Goal: Complete application form: Complete application form

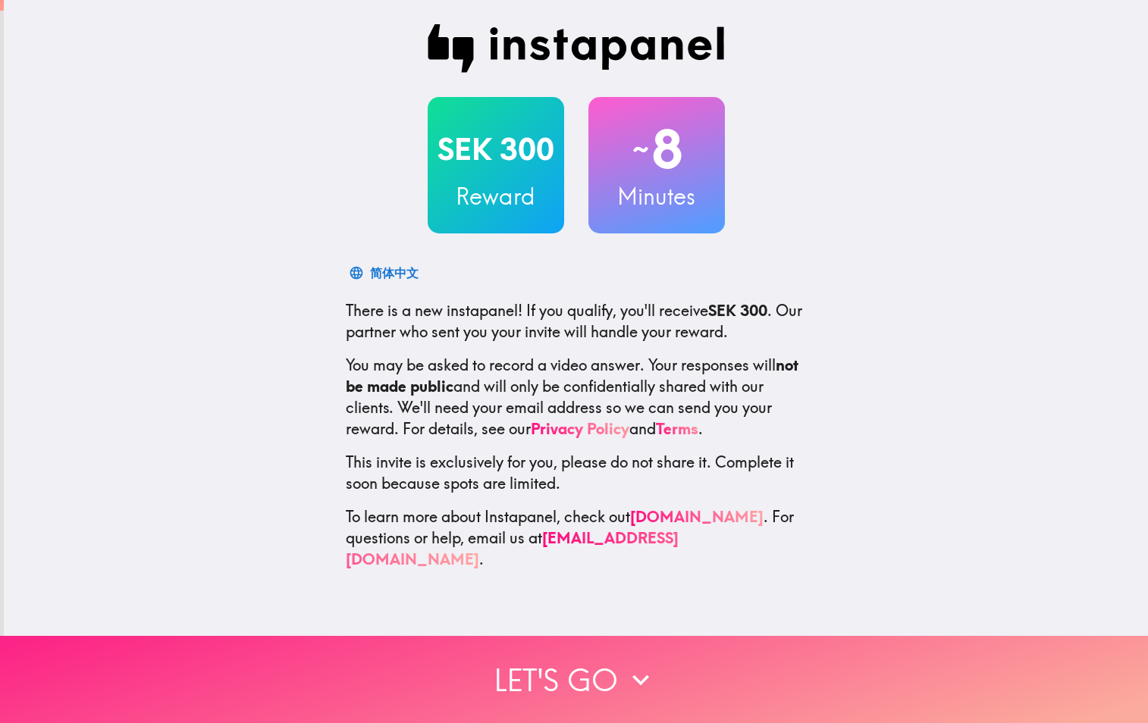
click at [595, 672] on button "Let's go" at bounding box center [574, 679] width 1148 height 87
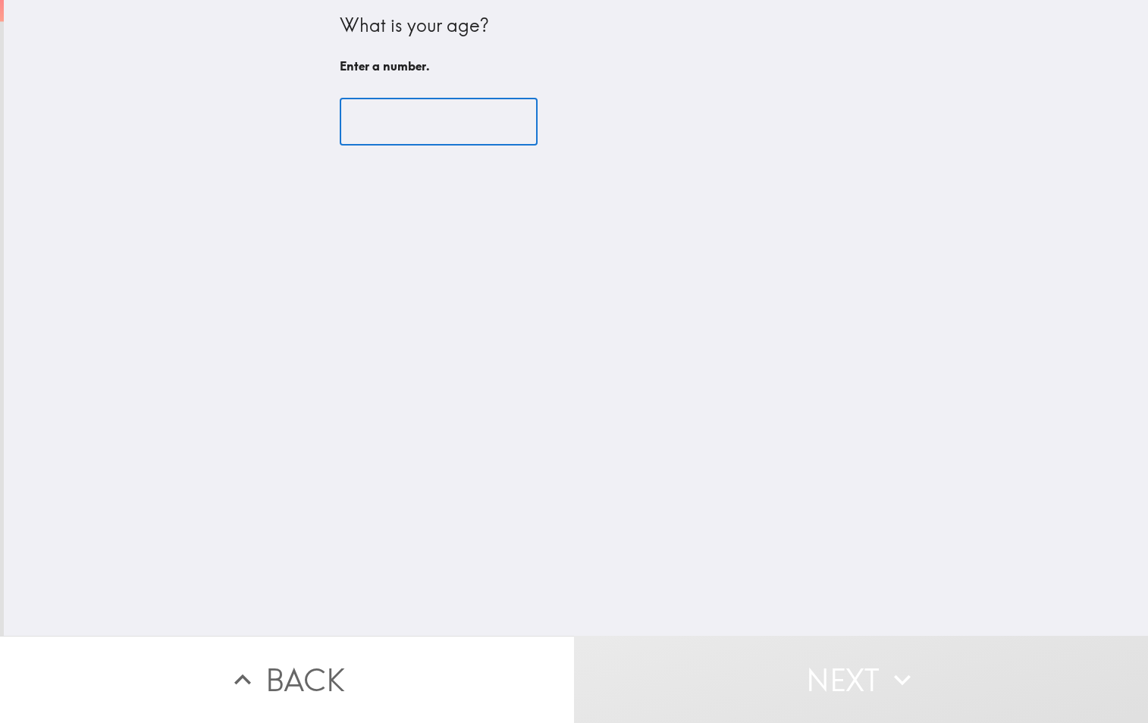
click at [421, 127] on input "number" at bounding box center [439, 122] width 198 height 47
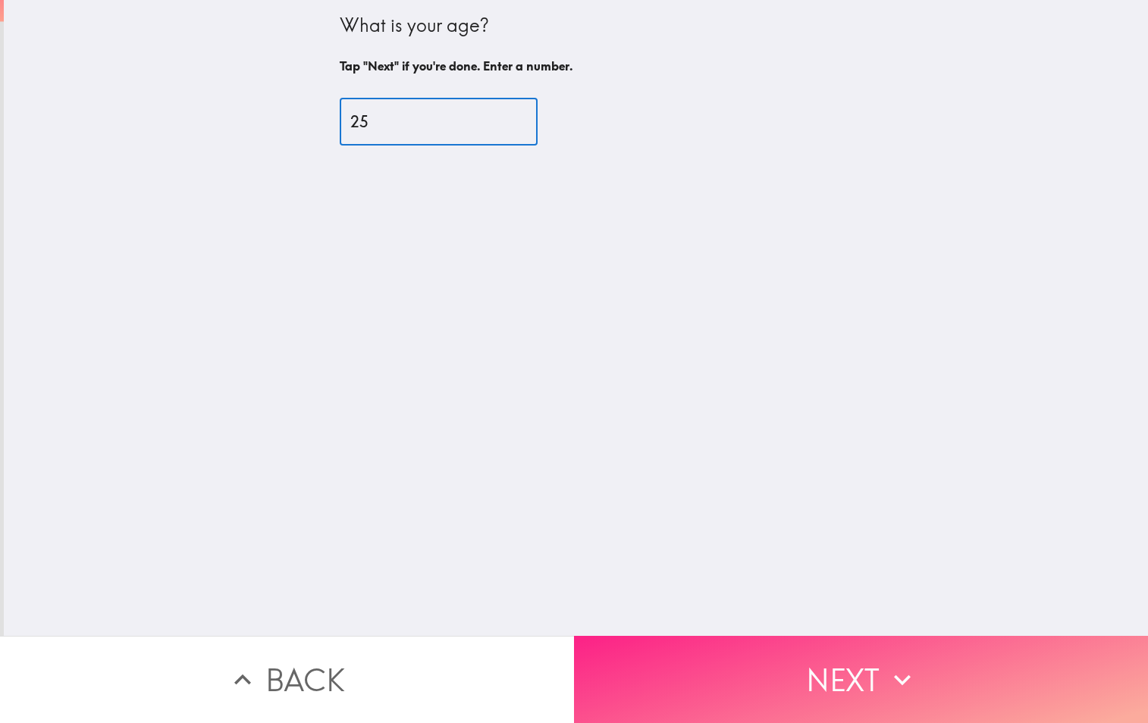
type input "25"
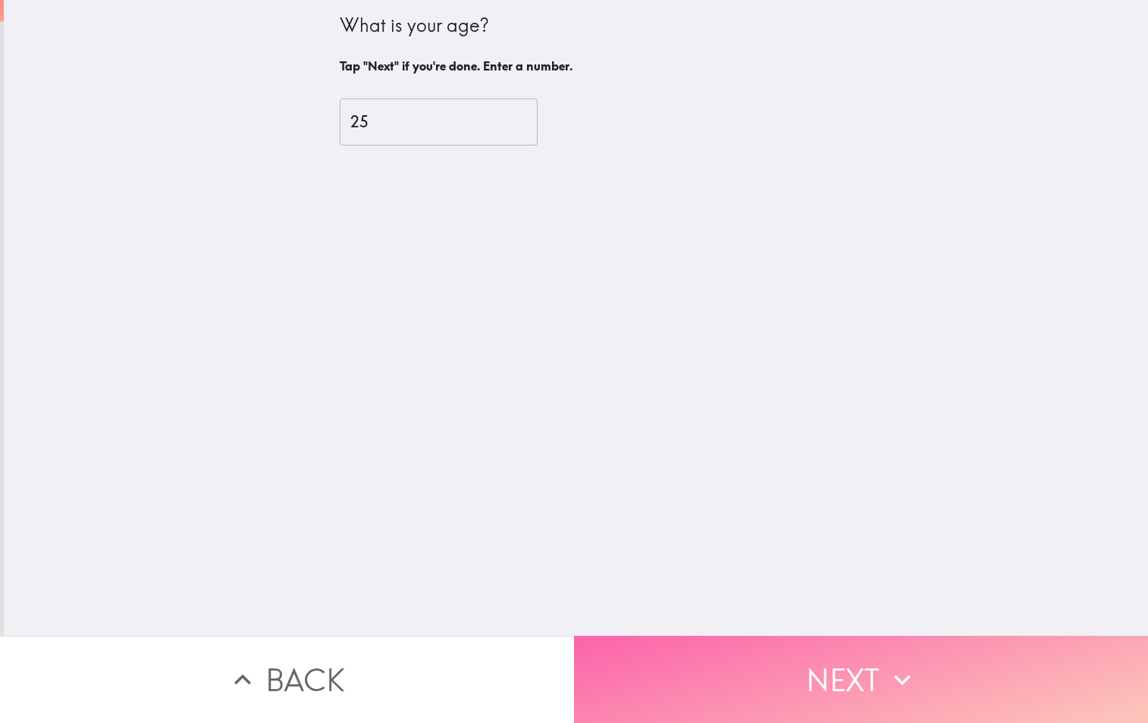
click at [791, 717] on button "Next" at bounding box center [861, 679] width 574 height 87
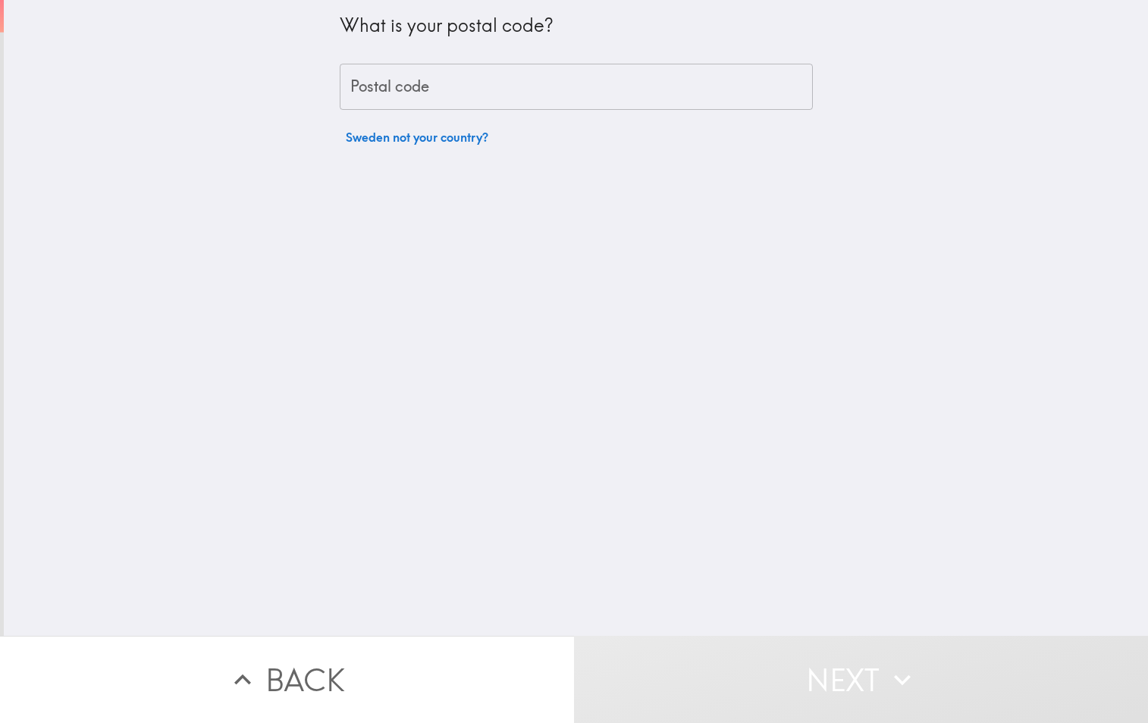
click at [464, 93] on input "Postal code" at bounding box center [576, 87] width 473 height 47
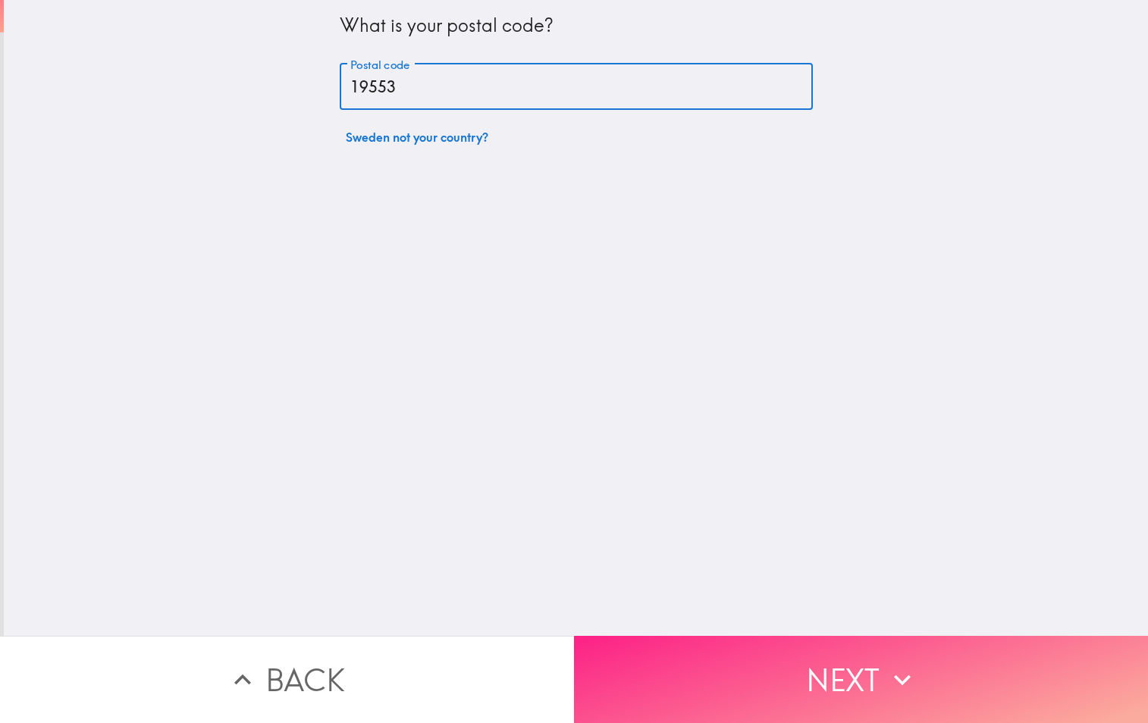
type input "19553"
click at [730, 664] on button "Next" at bounding box center [861, 679] width 574 height 87
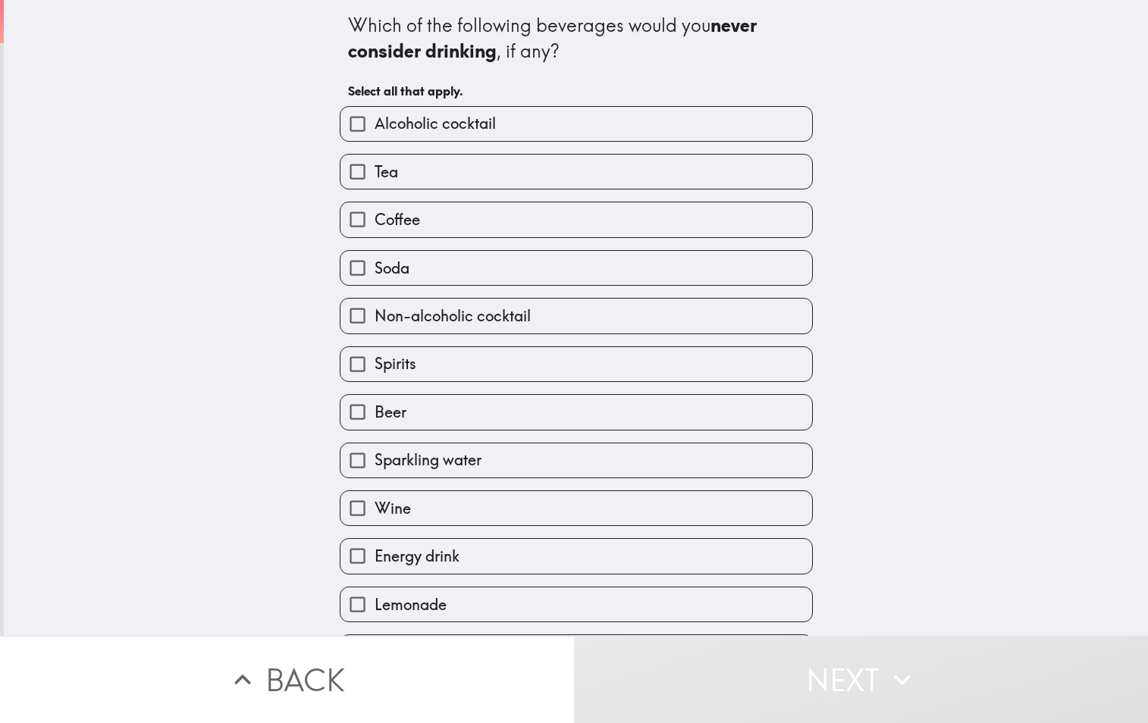
click at [486, 130] on span "Alcoholic cocktail" at bounding box center [434, 123] width 121 height 21
click at [374, 130] on input "Alcoholic cocktail" at bounding box center [357, 124] width 34 height 34
checkbox input "true"
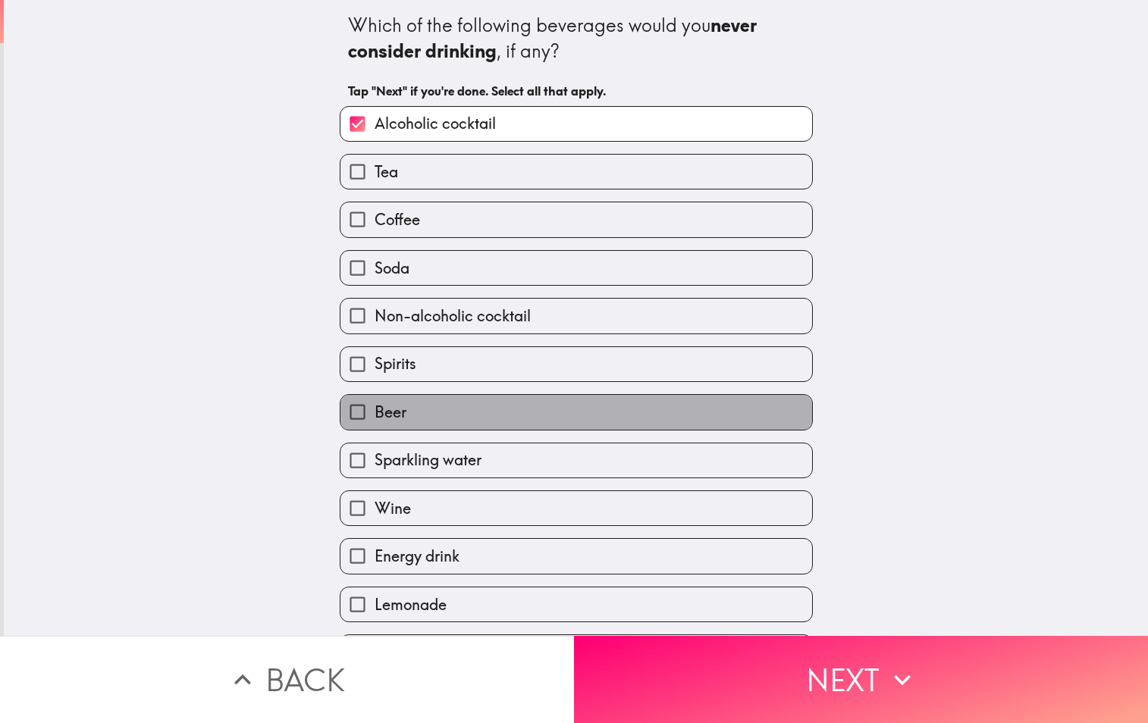
click at [515, 429] on label "Beer" at bounding box center [576, 412] width 472 height 34
click at [374, 429] on input "Beer" at bounding box center [357, 412] width 34 height 34
checkbox input "true"
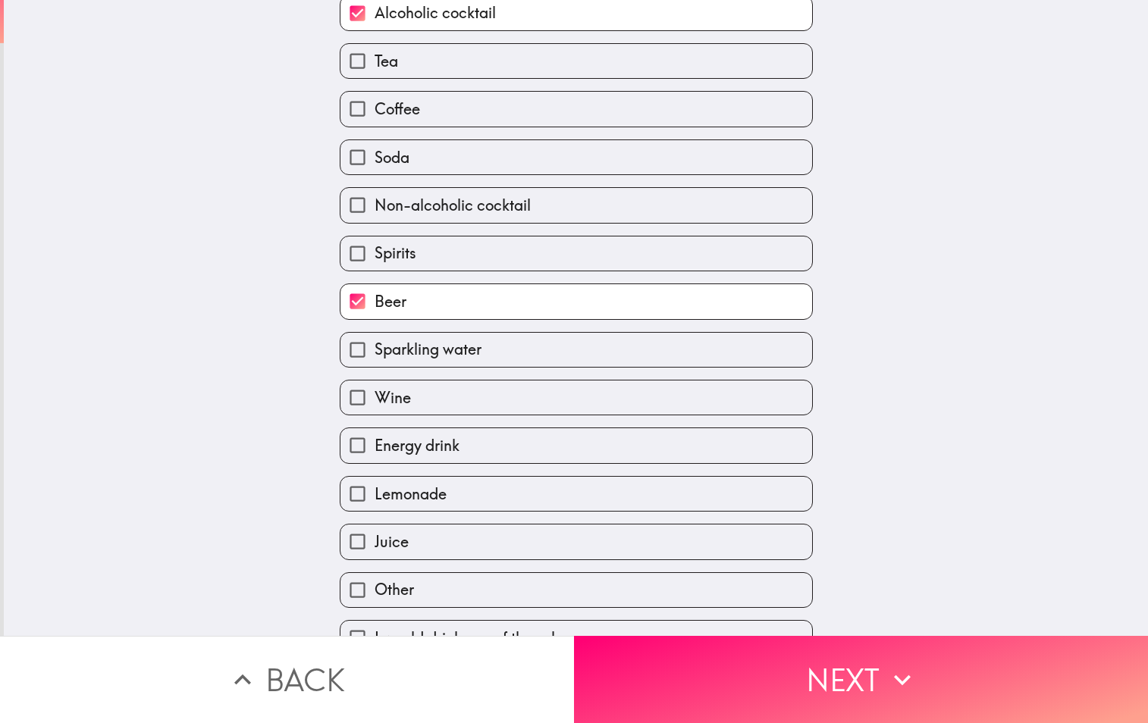
scroll to position [141, 0]
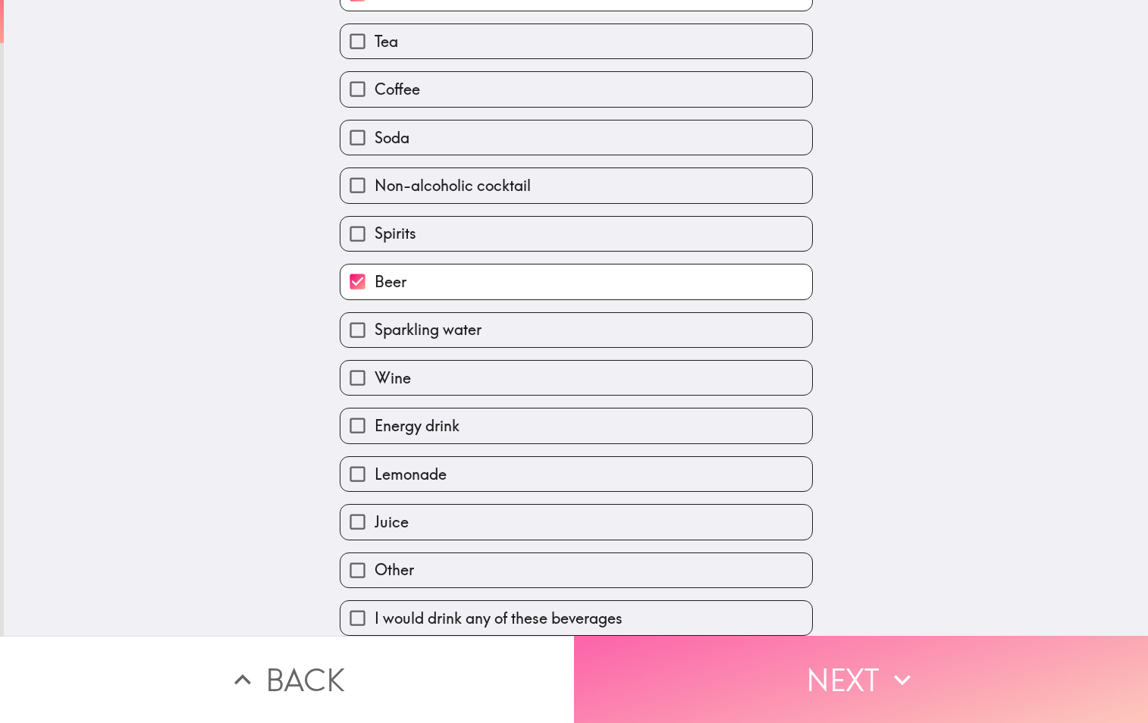
click at [850, 688] on button "Next" at bounding box center [861, 679] width 574 height 87
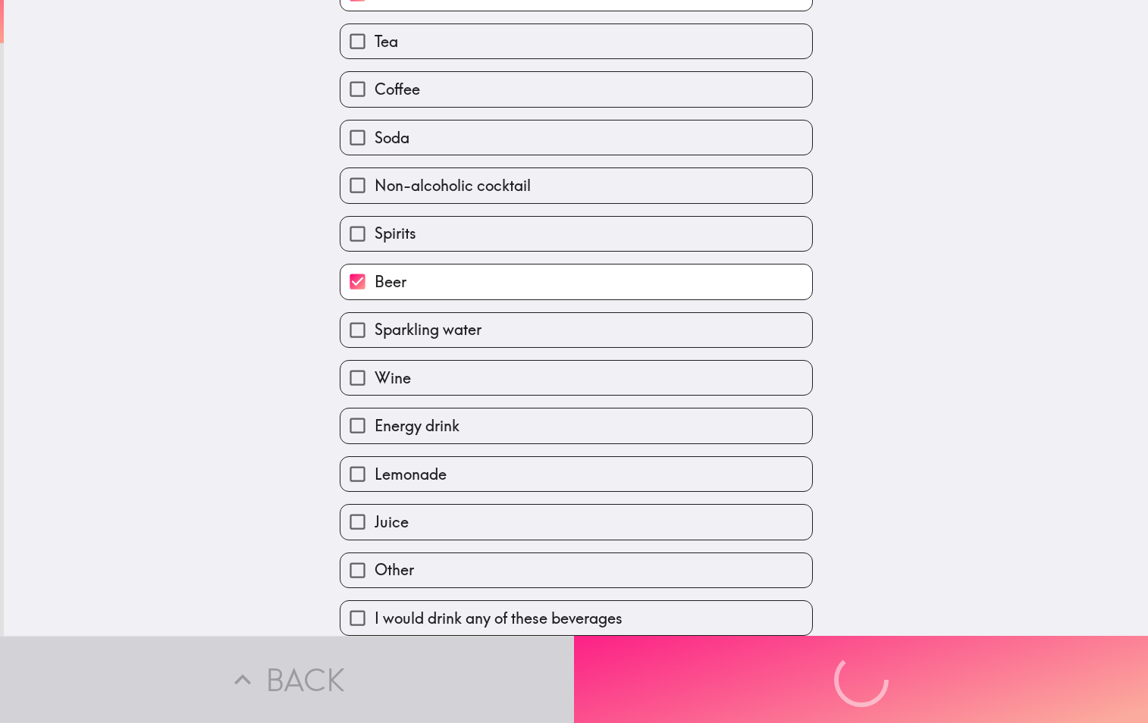
scroll to position [0, 0]
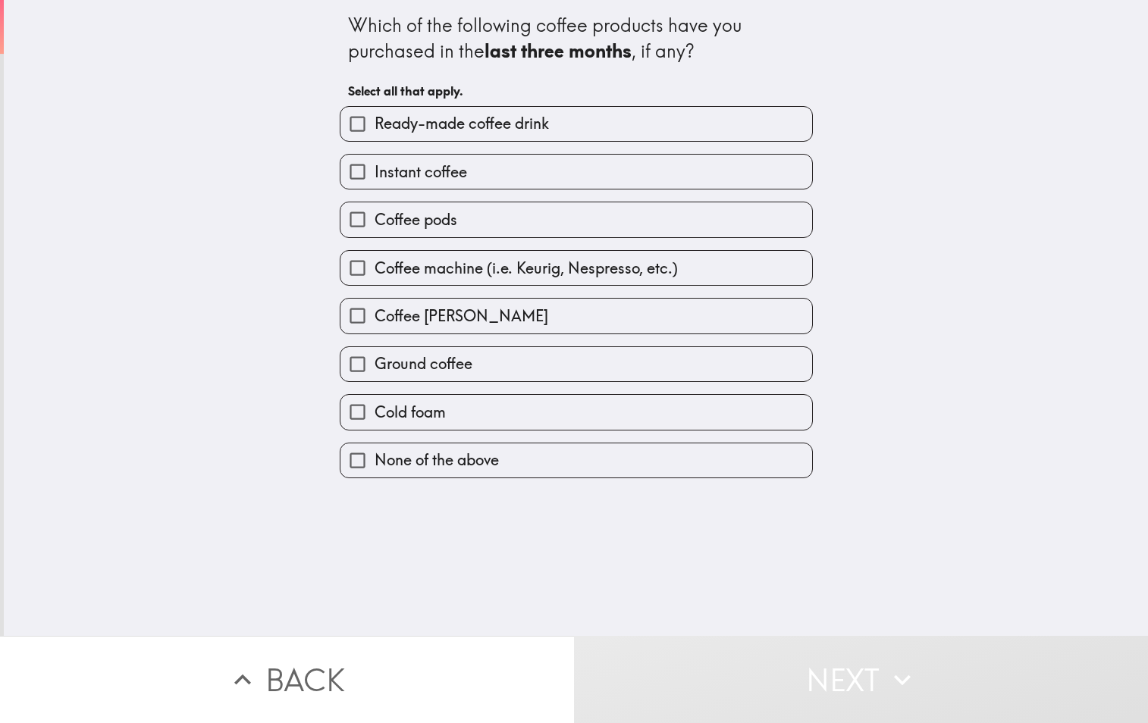
drag, startPoint x: 437, startPoint y: 463, endPoint x: 525, endPoint y: 487, distance: 91.2
click at [437, 463] on span "None of the above" at bounding box center [436, 460] width 124 height 21
click at [374, 463] on input "None of the above" at bounding box center [357, 460] width 34 height 34
checkbox input "true"
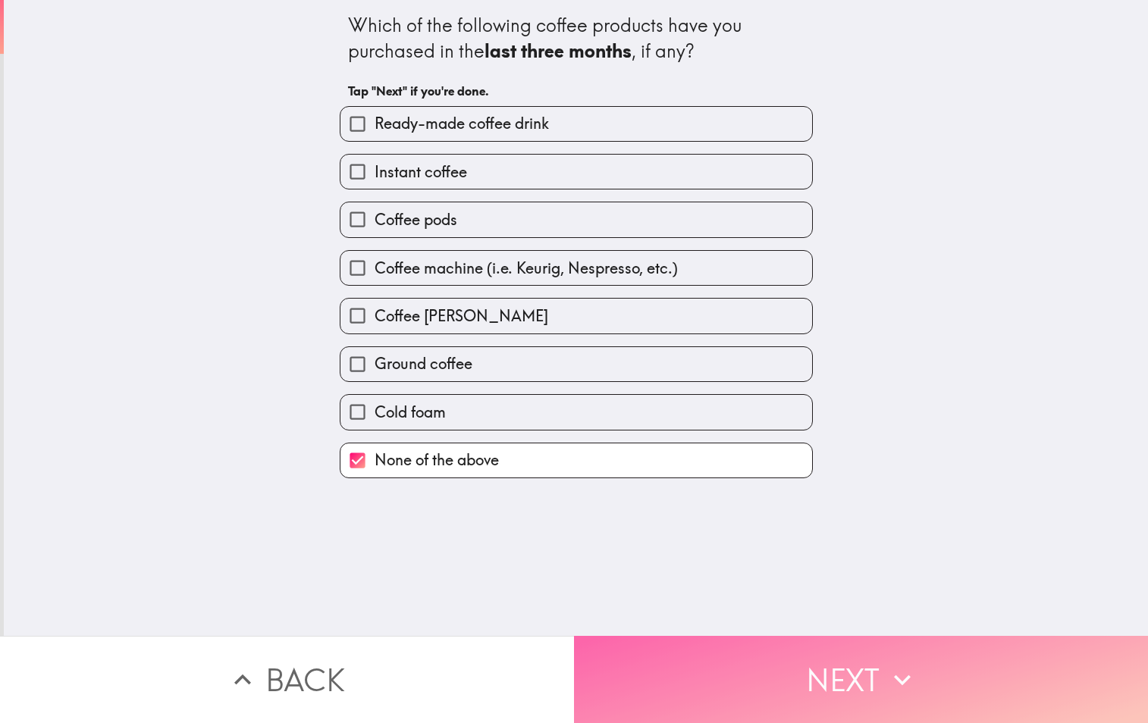
click at [760, 682] on button "Next" at bounding box center [861, 679] width 574 height 87
